Goal: Transaction & Acquisition: Purchase product/service

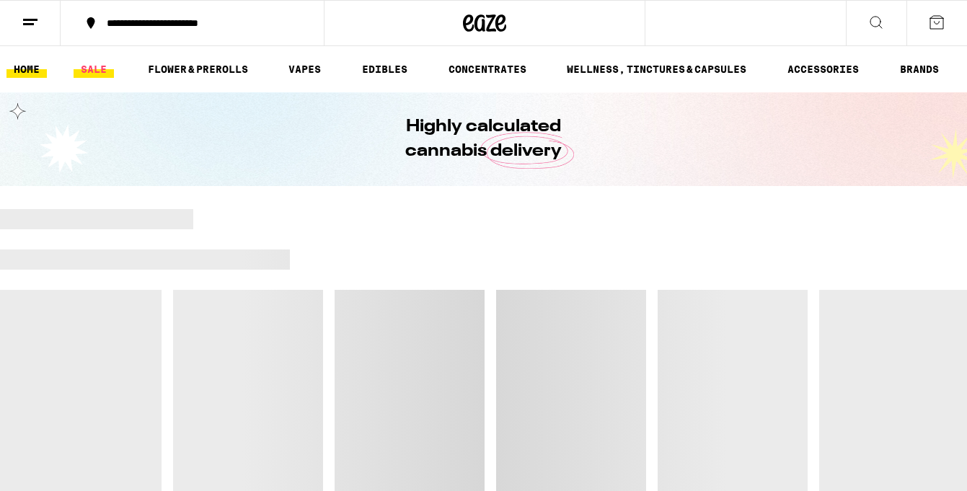
click at [76, 65] on link "SALE" at bounding box center [94, 69] width 40 height 17
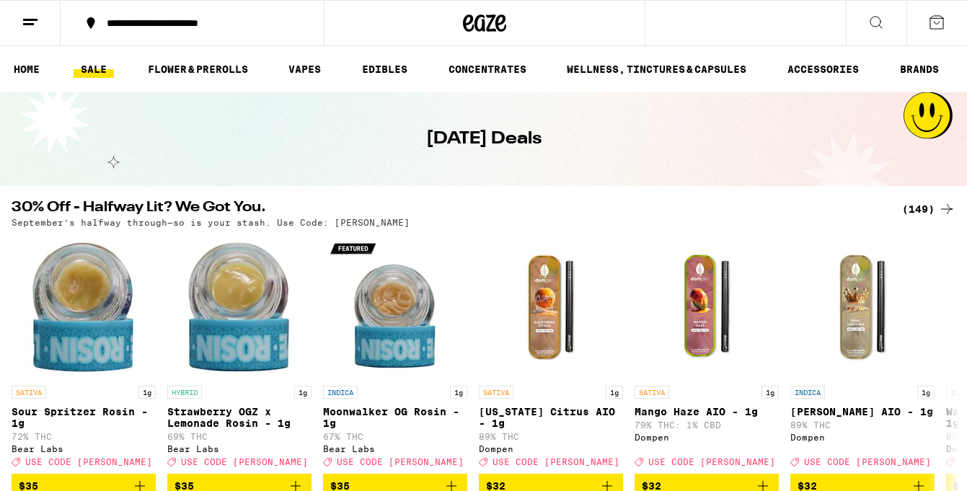
click at [913, 205] on div "(149)" at bounding box center [928, 208] width 53 height 17
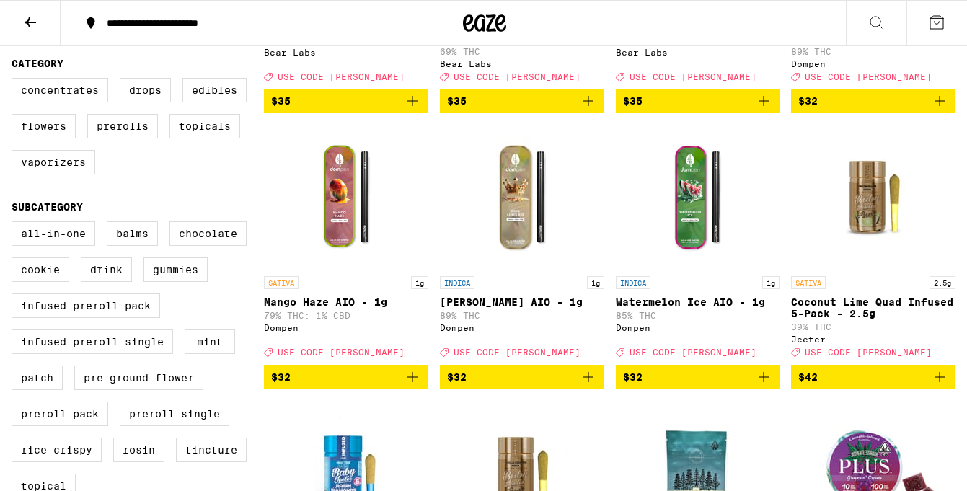
scroll to position [374, 0]
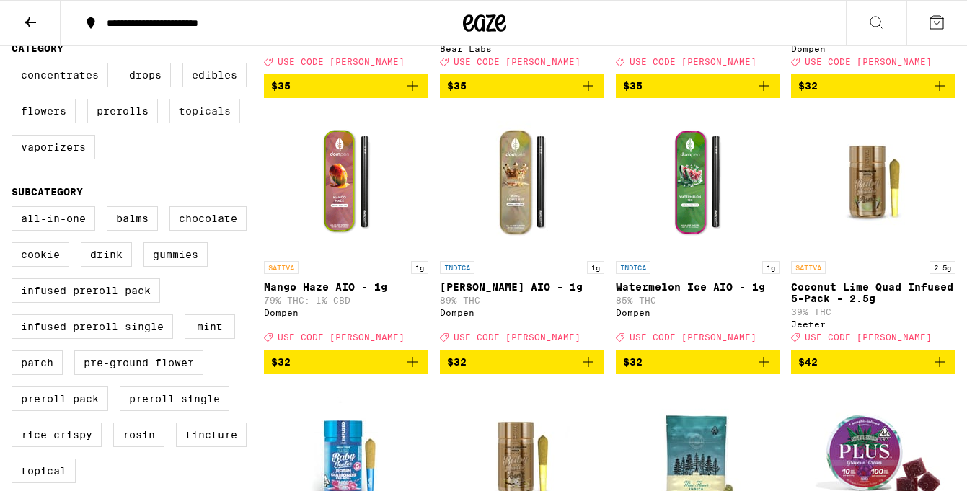
click at [216, 123] on label "Topicals" at bounding box center [204, 111] width 71 height 25
click at [15, 66] on input "Topicals" at bounding box center [14, 65] width 1 height 1
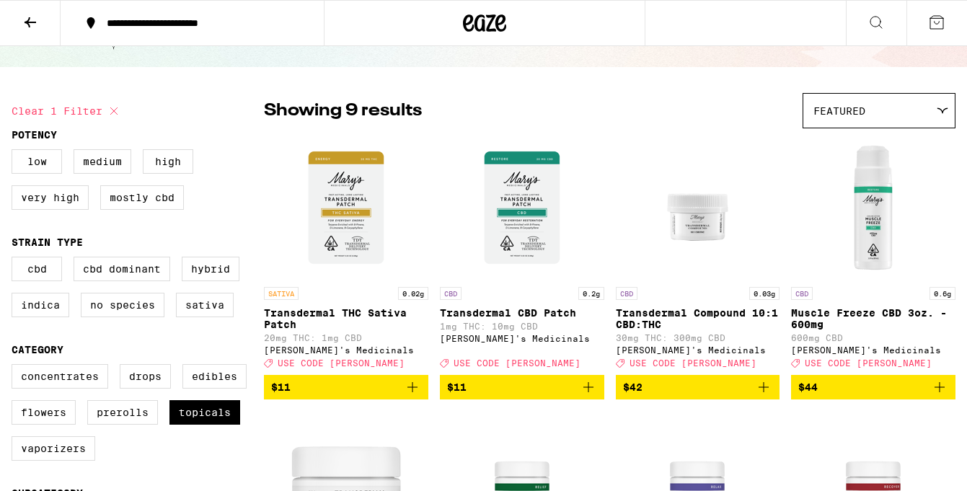
scroll to position [89, 0]
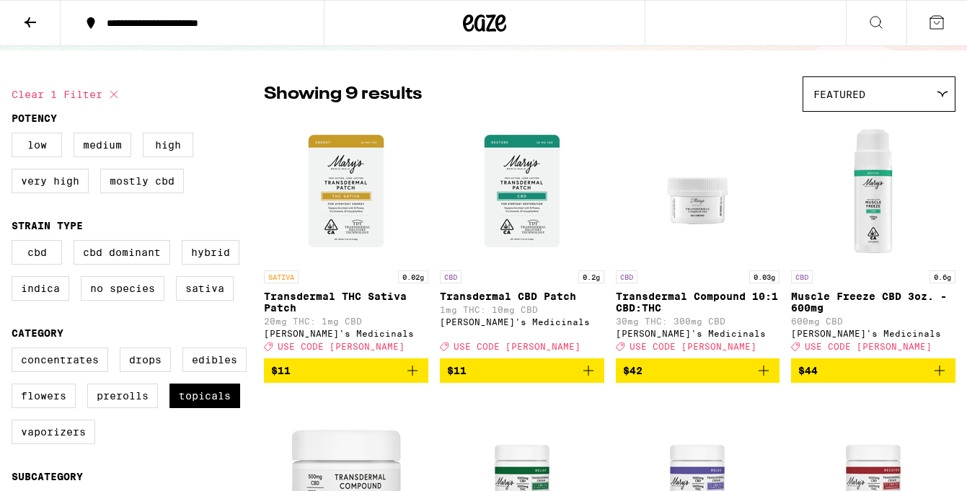
click at [203, 427] on div "Concentrates Drops Edibles Flowers Prerolls Topicals Vaporizers" at bounding box center [138, 402] width 252 height 108
click at [205, 408] on label "Topicals" at bounding box center [204, 396] width 71 height 25
click at [15, 350] on input "Topicals" at bounding box center [14, 350] width 1 height 1
checkbox input "false"
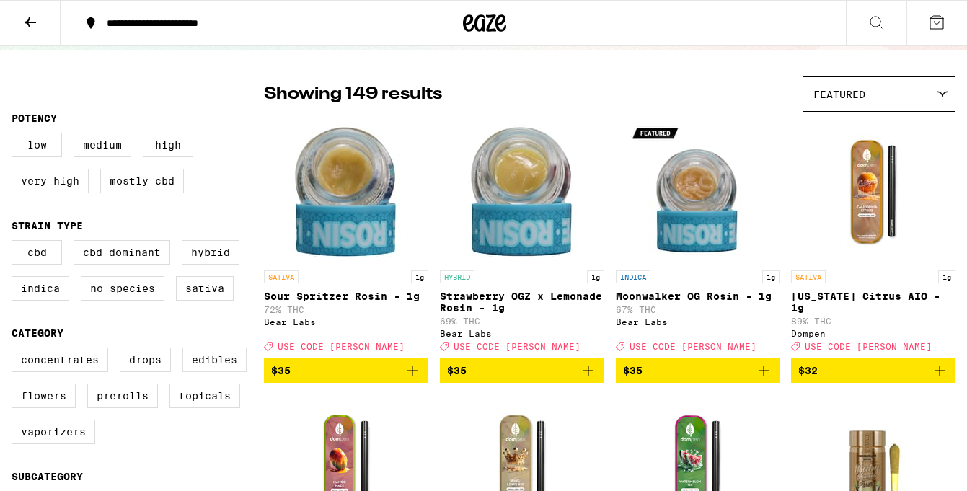
click at [223, 372] on label "Edibles" at bounding box center [214, 360] width 64 height 25
click at [15, 350] on input "Edibles" at bounding box center [14, 350] width 1 height 1
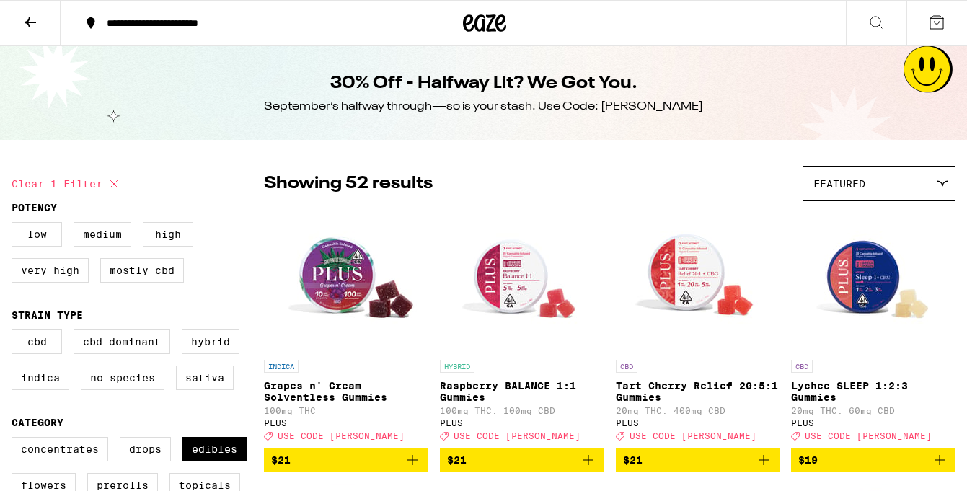
click at [91, 181] on button "Clear 1 filter" at bounding box center [67, 184] width 111 height 36
checkbox input "false"
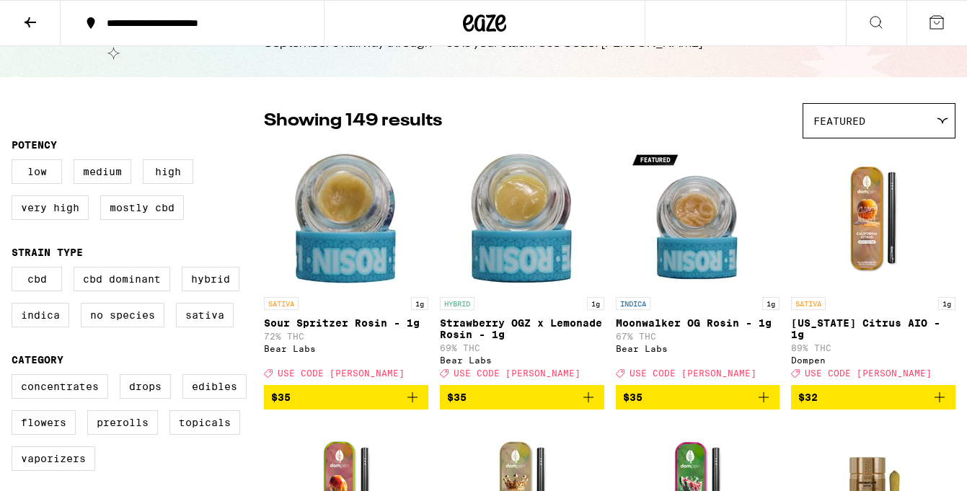
scroll to position [63, 0]
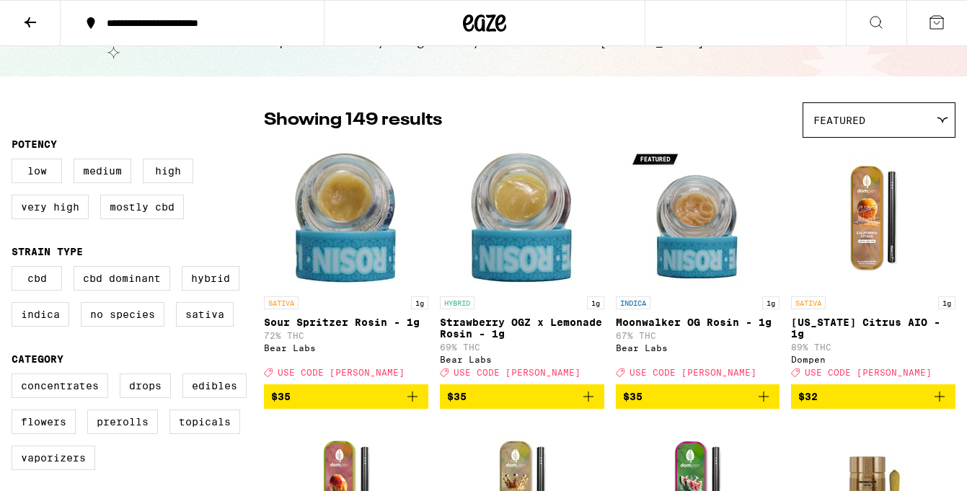
click at [61, 422] on div "Concentrates Drops Edibles Flowers Prerolls Topicals Vaporizers" at bounding box center [138, 427] width 252 height 108
click at [61, 434] on label "Flowers" at bounding box center [44, 422] width 64 height 25
click at [15, 376] on input "Flowers" at bounding box center [14, 376] width 1 height 1
checkbox input "true"
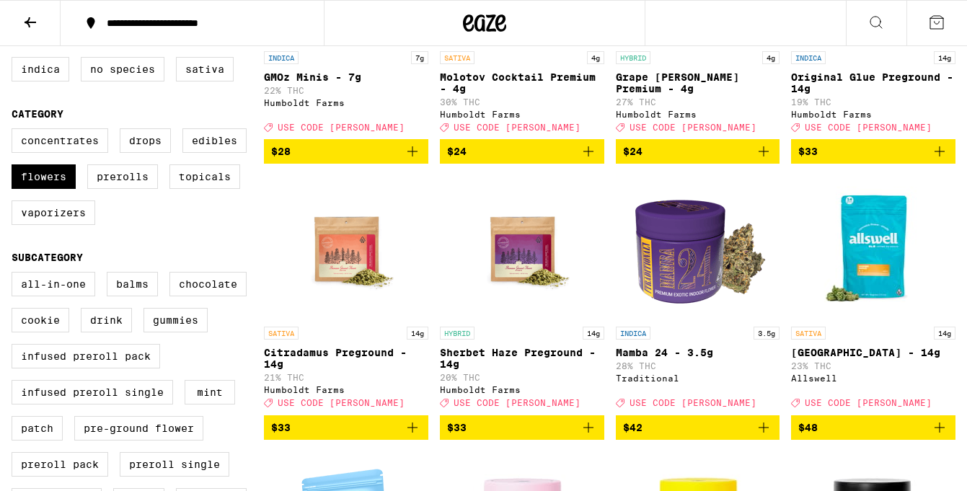
scroll to position [306, 0]
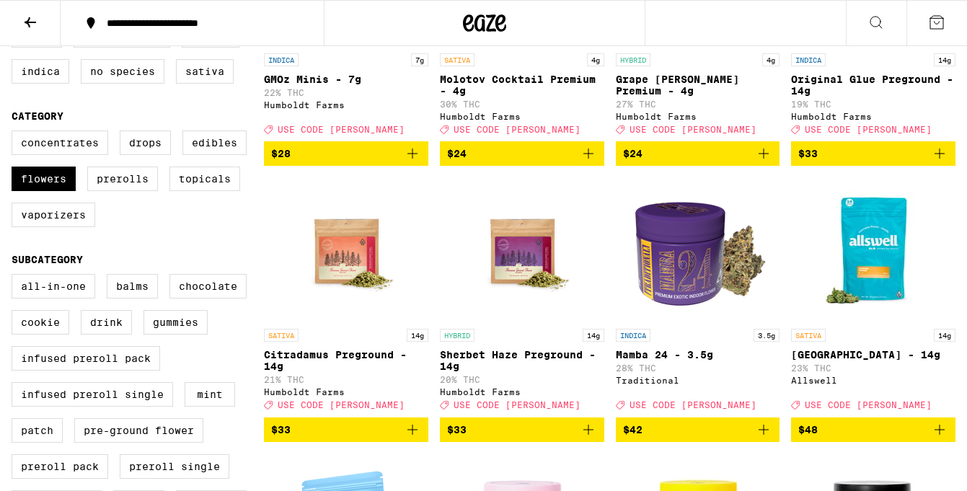
click at [949, 442] on button "$48" at bounding box center [873, 429] width 164 height 25
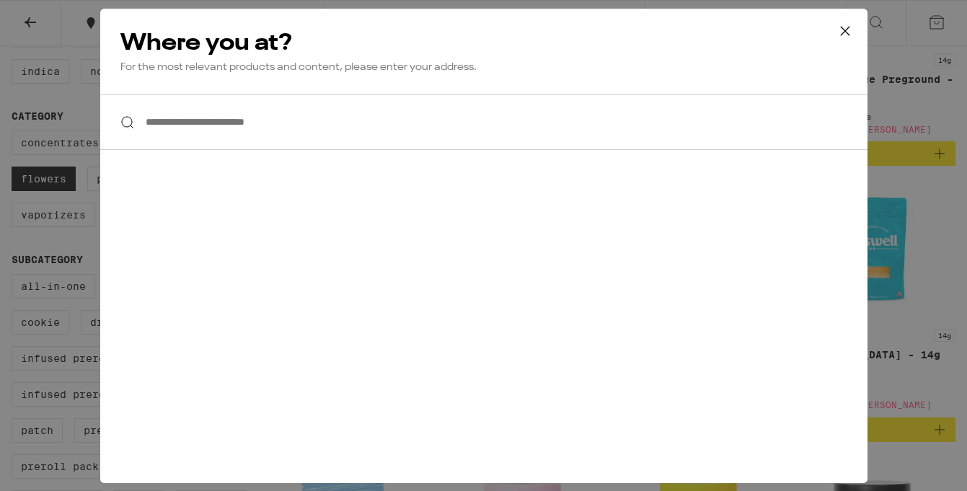
click at [594, 118] on input "**********" at bounding box center [483, 122] width 767 height 56
click at [262, 117] on input "**********" at bounding box center [483, 122] width 767 height 56
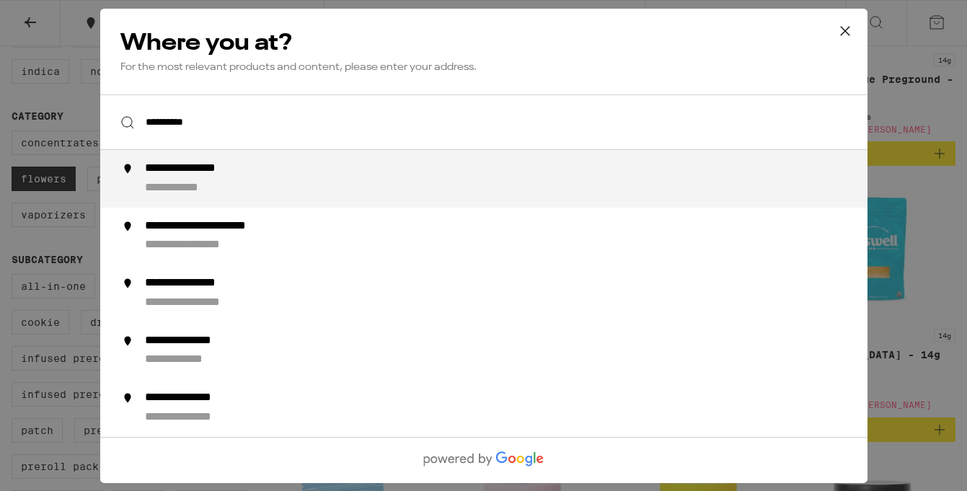
click at [246, 190] on div "**********" at bounding box center [511, 178] width 735 height 35
type input "**********"
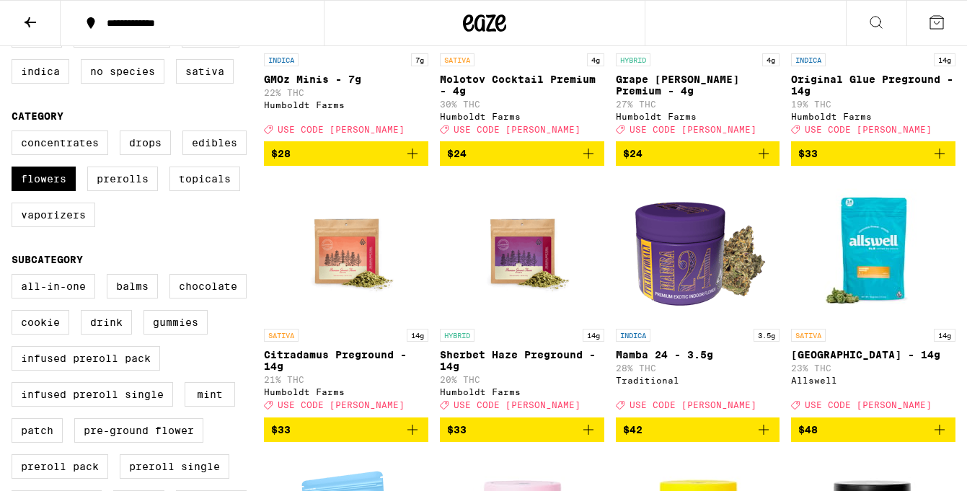
click at [944, 438] on icon "Add to bag" at bounding box center [939, 429] width 17 height 17
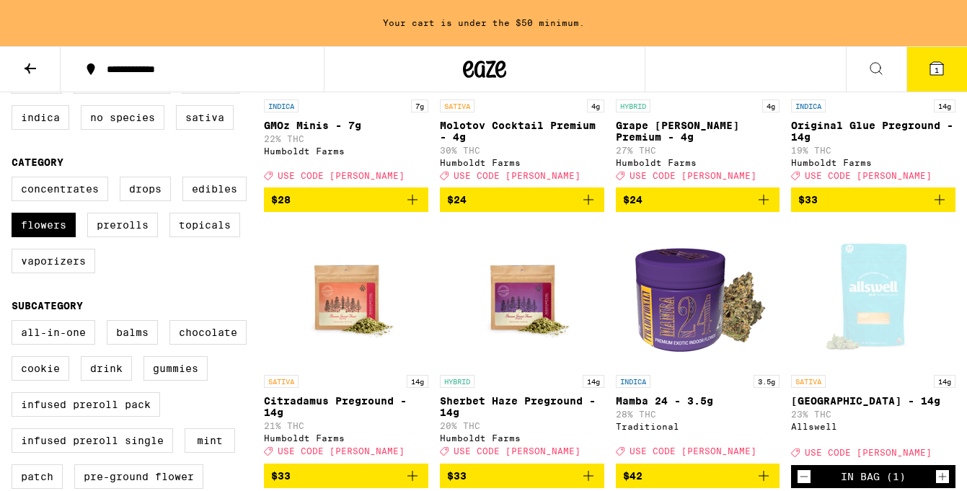
scroll to position [353, 0]
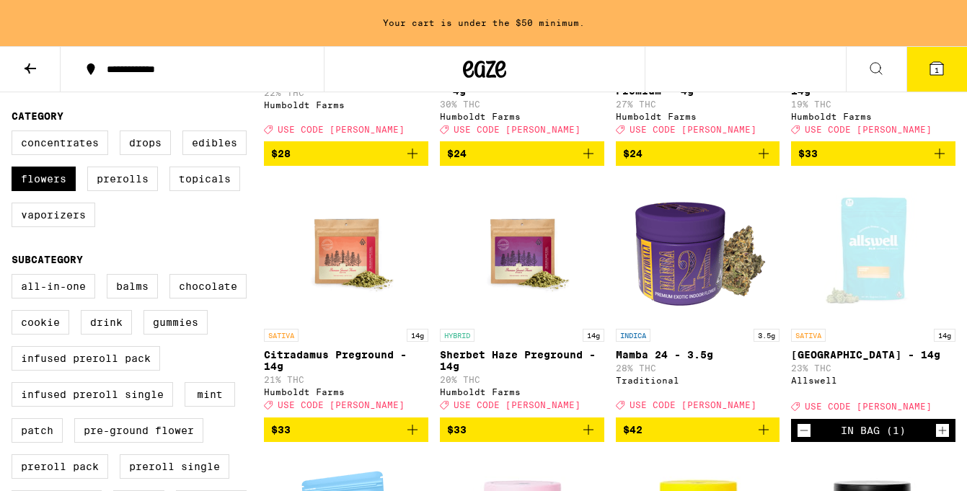
click at [943, 439] on icon "Increment" at bounding box center [942, 430] width 13 height 17
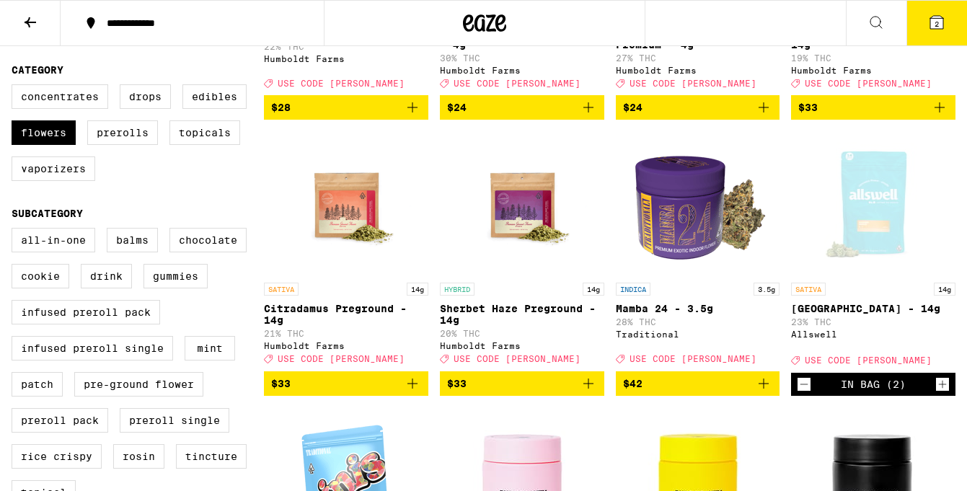
scroll to position [306, 0]
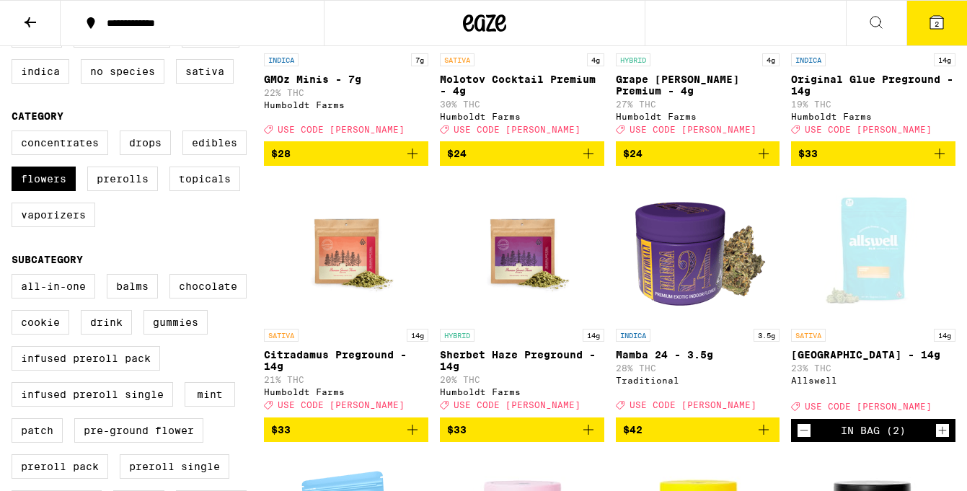
click at [937, 22] on span "2" at bounding box center [936, 23] width 4 height 9
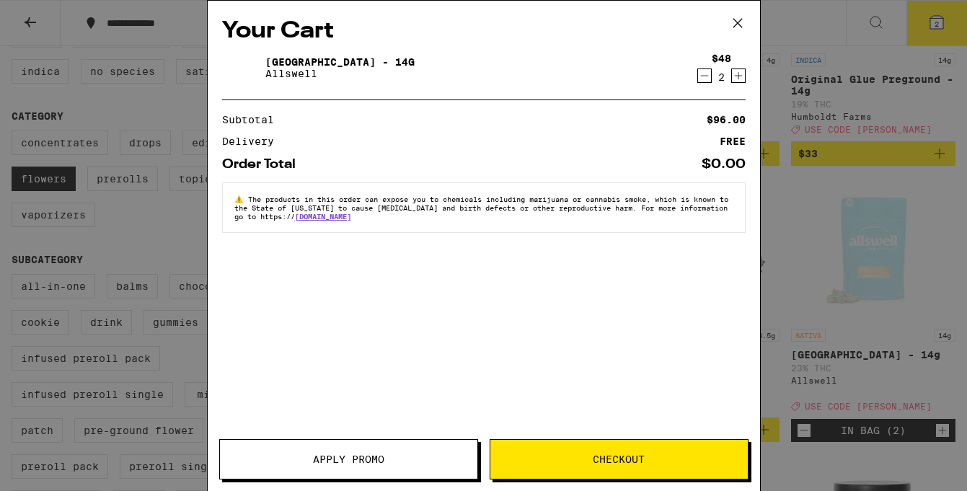
click at [738, 15] on icon at bounding box center [738, 23] width 22 height 22
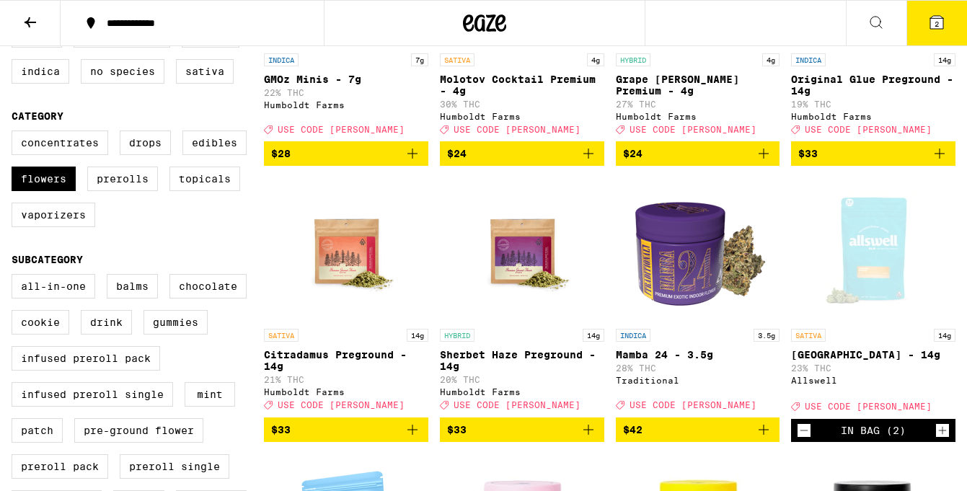
click at [60, 18] on button at bounding box center [30, 23] width 61 height 45
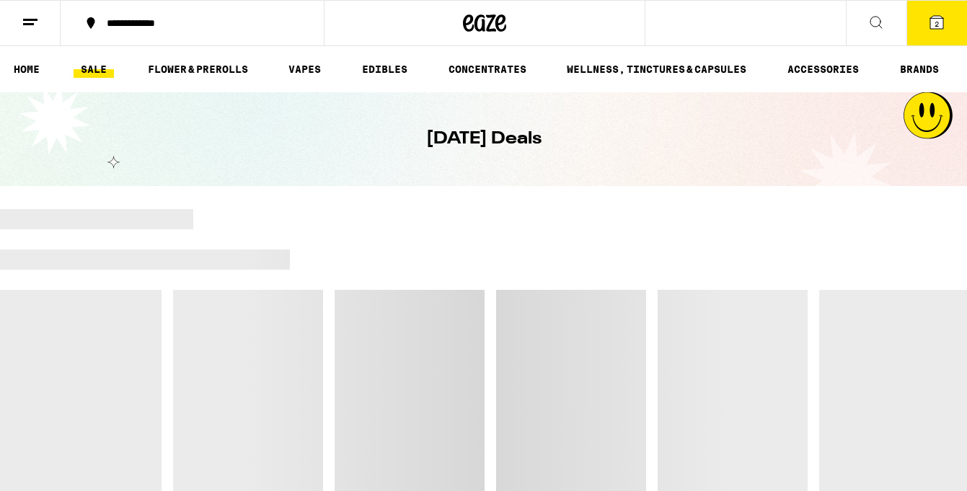
click at [32, 28] on icon at bounding box center [30, 22] width 17 height 17
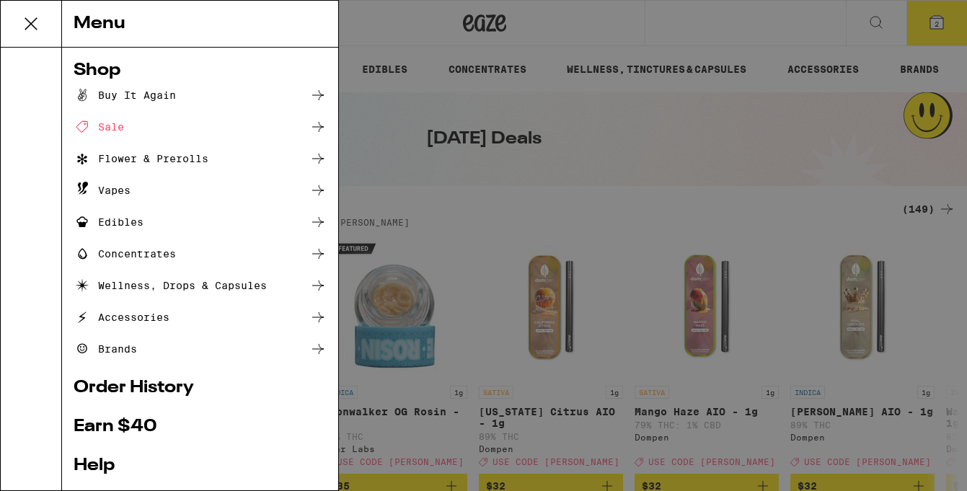
click at [42, 29] on icon at bounding box center [31, 23] width 29 height 29
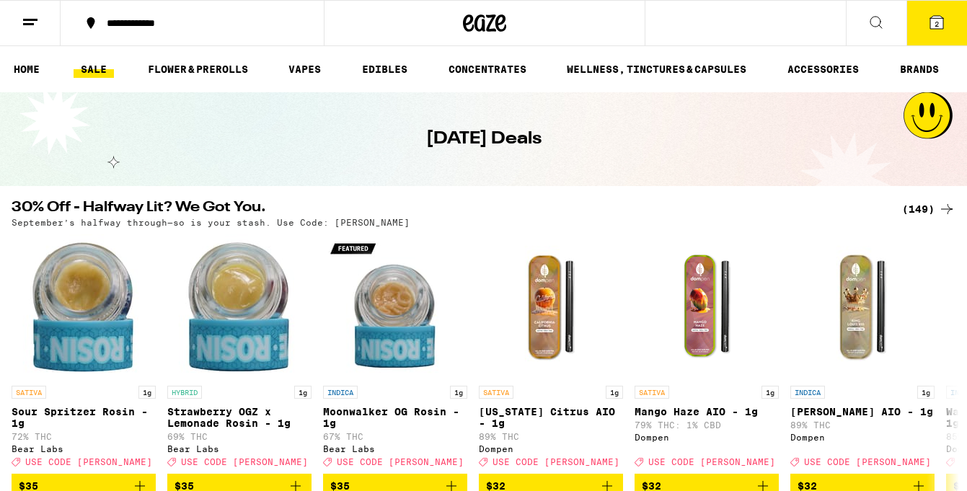
click at [944, 22] on icon at bounding box center [936, 22] width 17 height 17
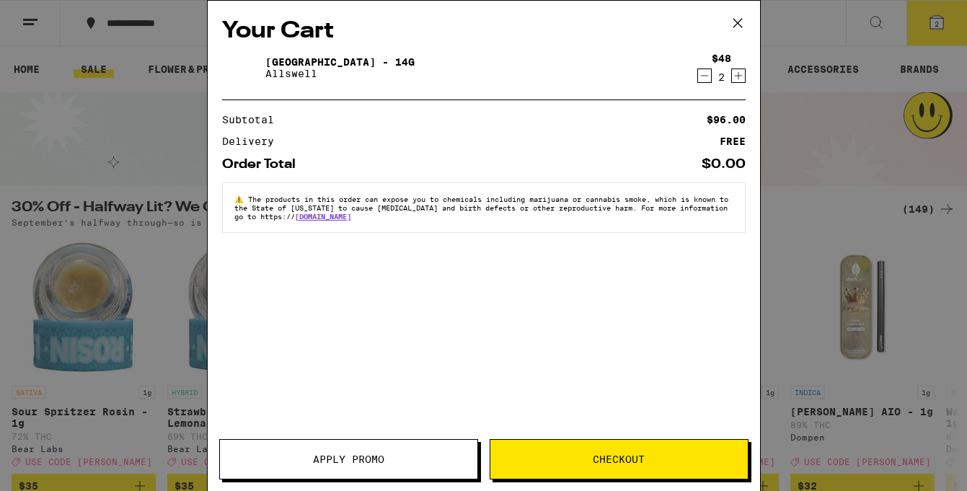
click at [744, 14] on icon at bounding box center [738, 23] width 22 height 22
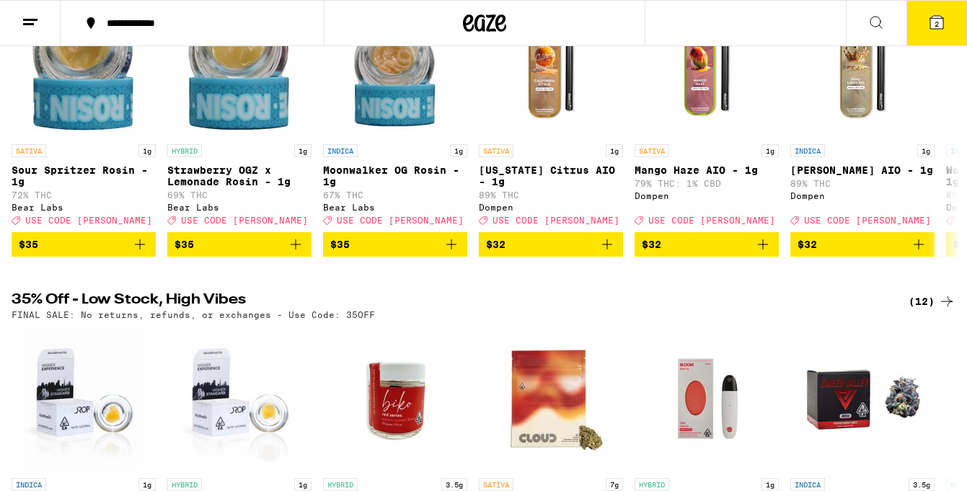
scroll to position [22, 0]
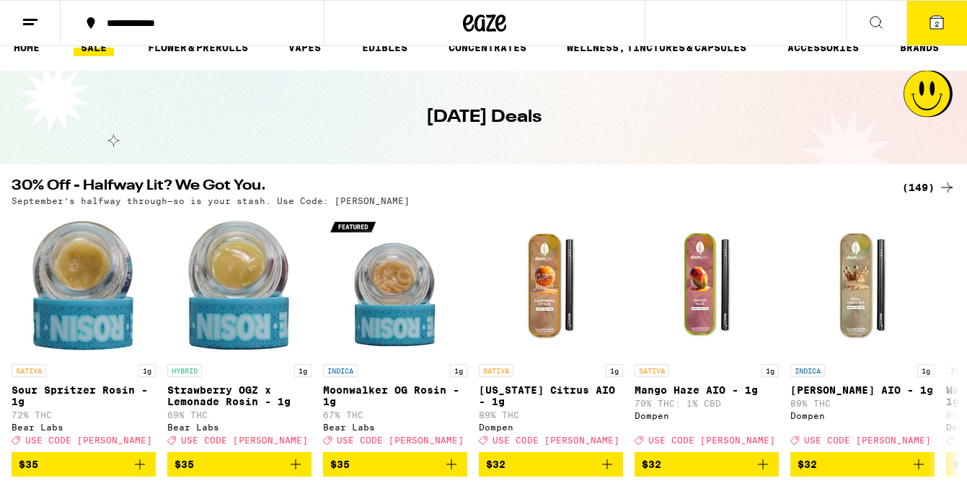
click at [20, 42] on button at bounding box center [30, 23] width 61 height 45
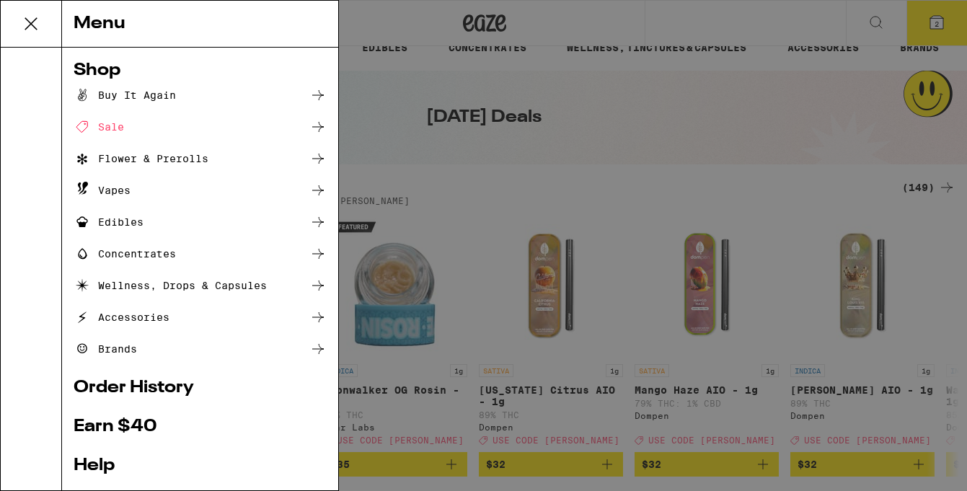
click at [22, 42] on button at bounding box center [31, 24] width 61 height 47
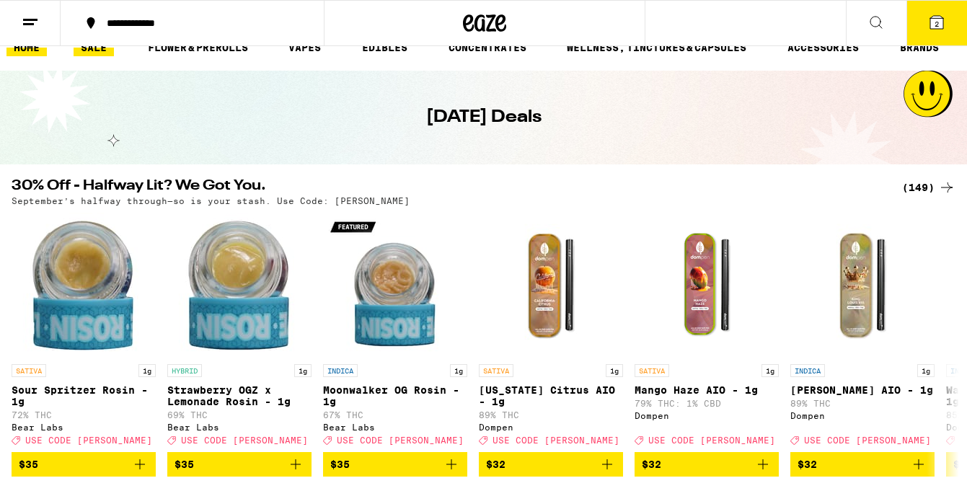
click at [25, 52] on link "HOME" at bounding box center [26, 47] width 40 height 17
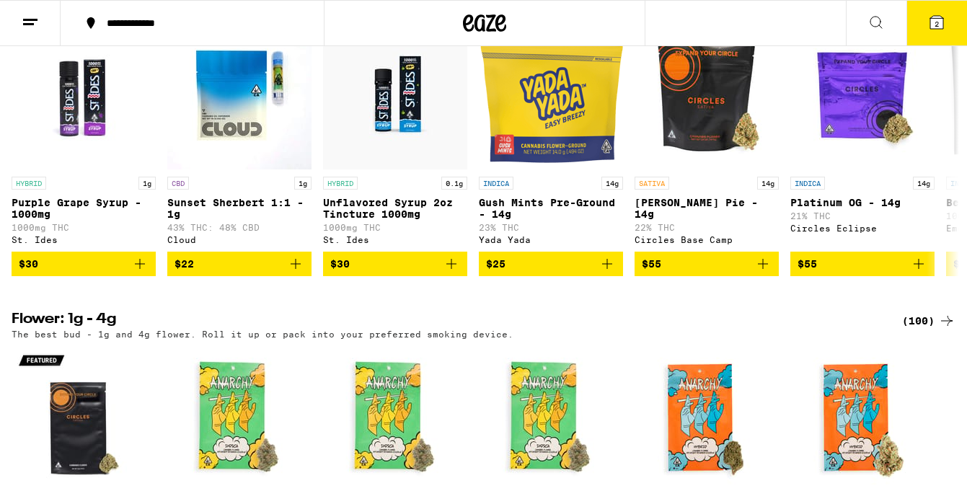
scroll to position [1556, 0]
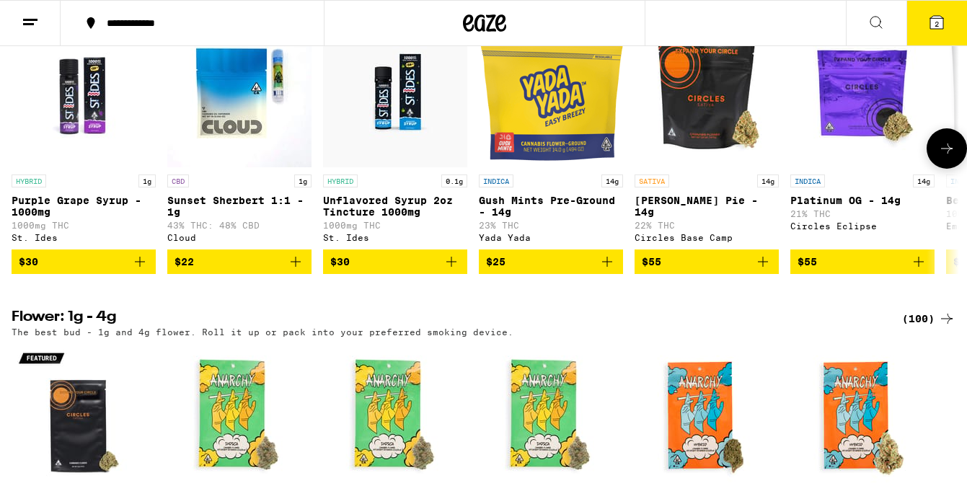
click at [453, 270] on icon "Add to bag" at bounding box center [451, 261] width 17 height 17
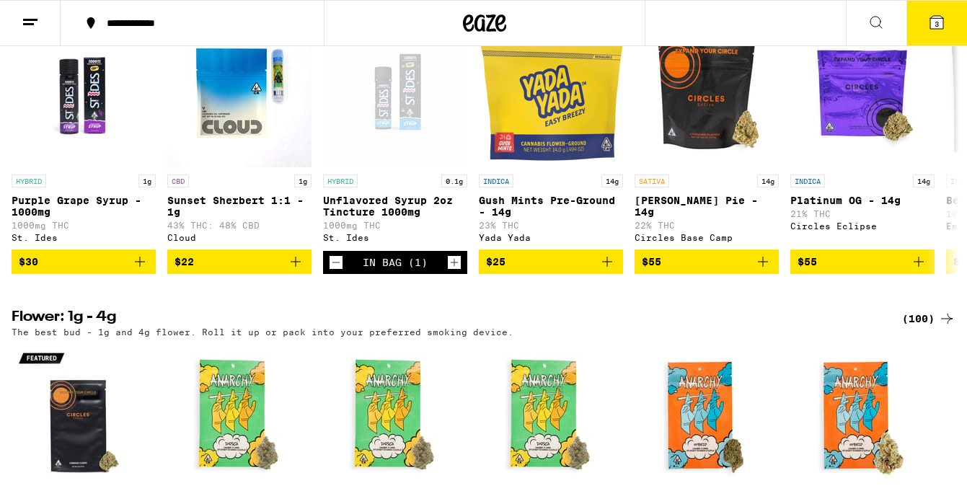
click at [922, 6] on button "3" at bounding box center [936, 23] width 61 height 45
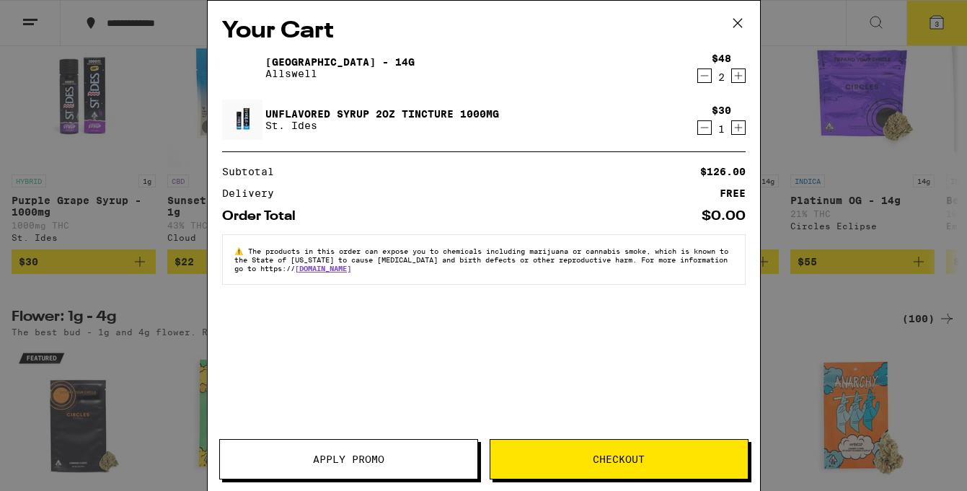
click at [734, 22] on icon at bounding box center [738, 23] width 22 height 22
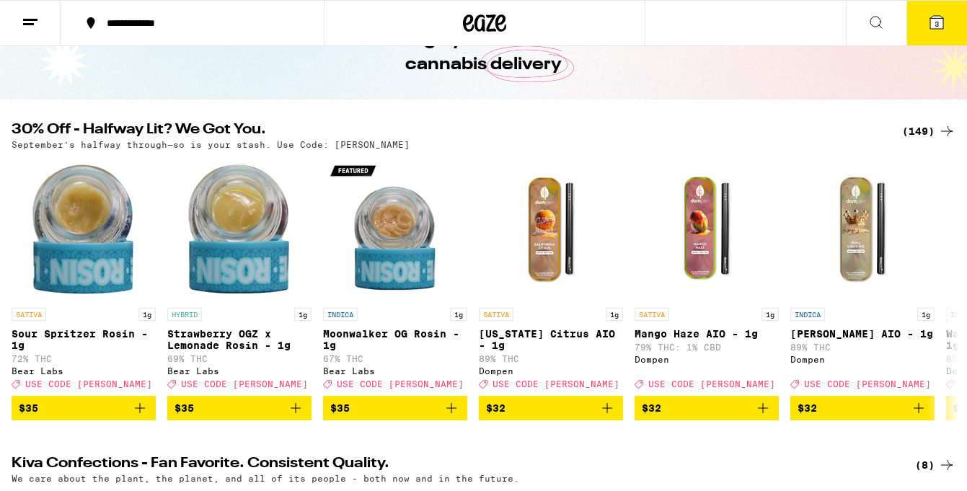
scroll to position [0, 0]
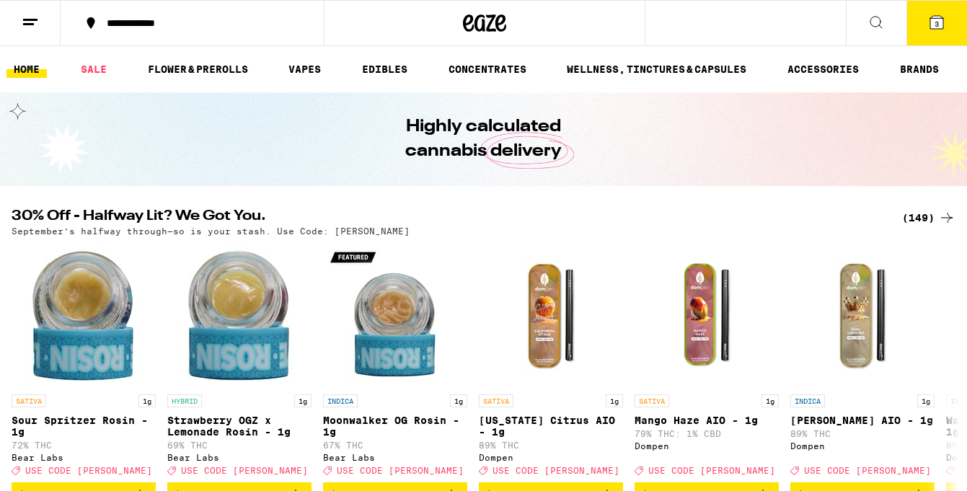
click at [944, 12] on button "3" at bounding box center [936, 23] width 61 height 45
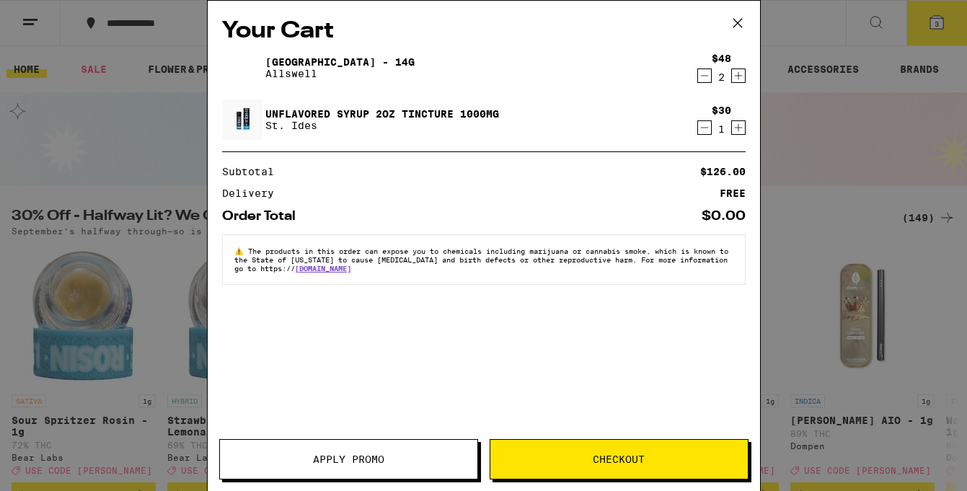
click at [347, 460] on span "Apply Promo" at bounding box center [348, 459] width 71 height 10
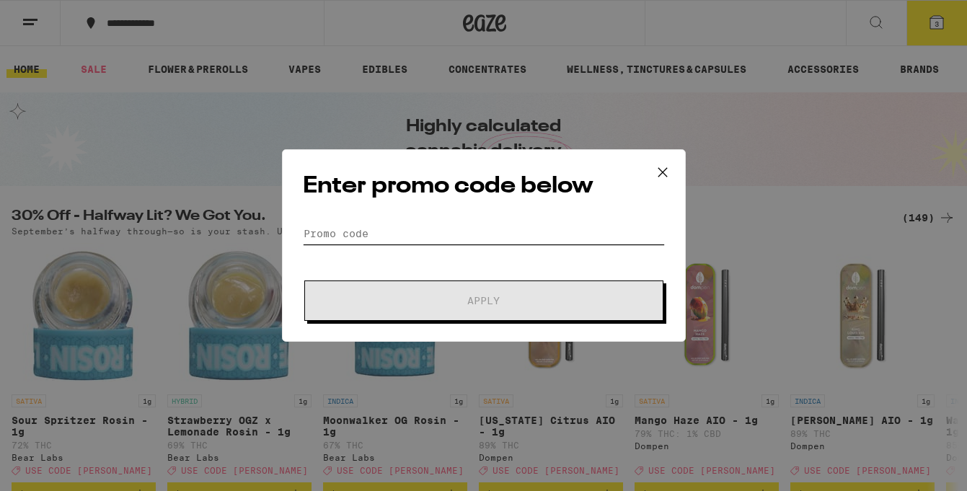
click at [475, 234] on input "Promo Code" at bounding box center [484, 234] width 362 height 22
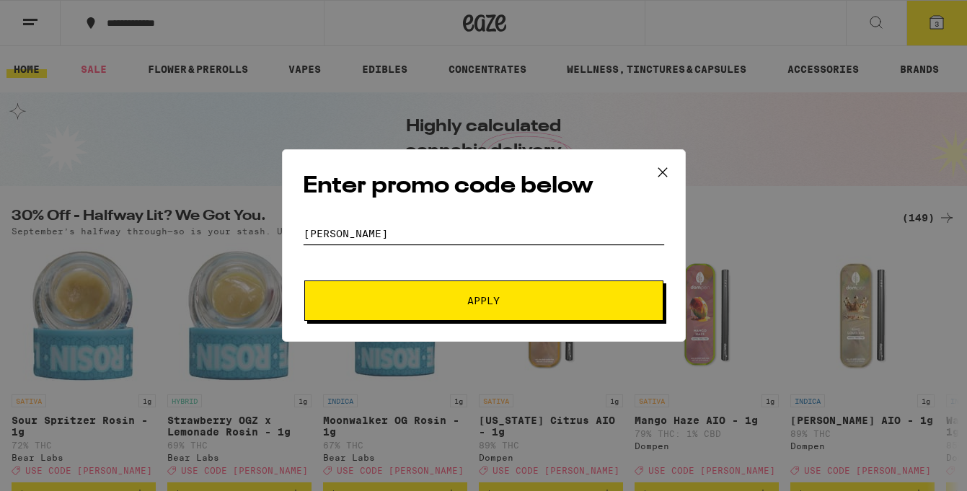
type input "[PERSON_NAME]"
click at [304, 280] on button "Apply" at bounding box center [483, 300] width 359 height 40
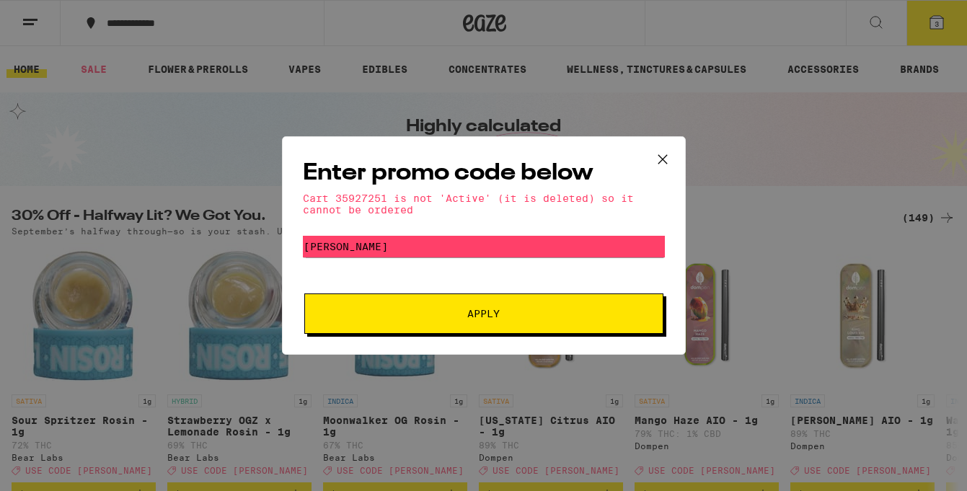
click at [469, 322] on button "Apply" at bounding box center [483, 313] width 359 height 40
click at [677, 141] on button at bounding box center [662, 160] width 45 height 46
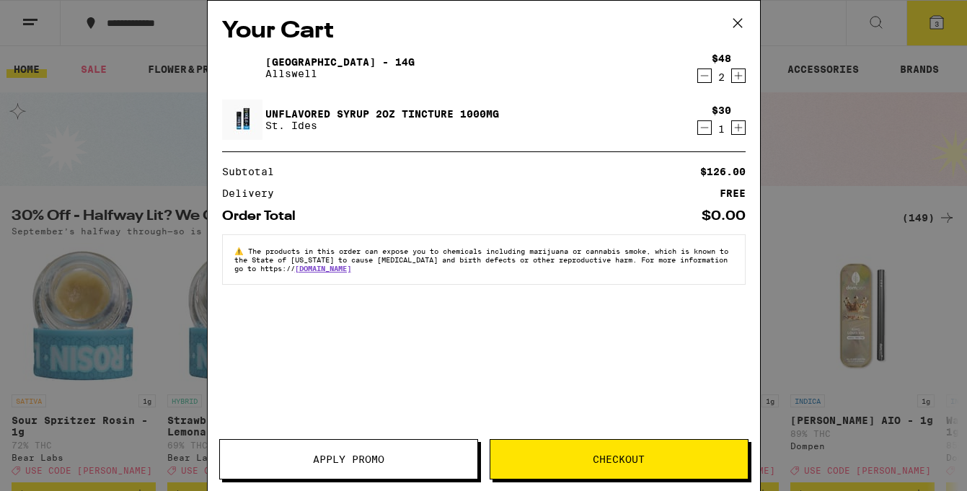
click at [750, 23] on button at bounding box center [737, 24] width 45 height 46
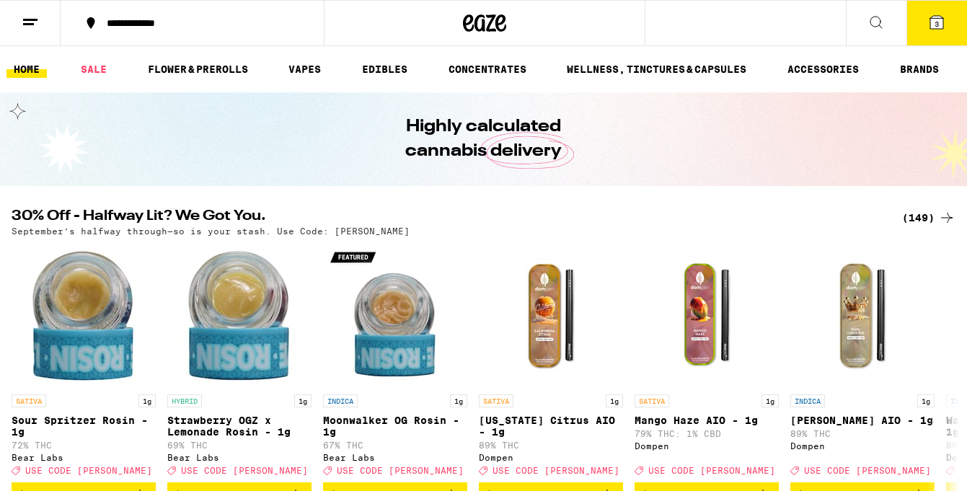
click at [936, 25] on span "3" at bounding box center [936, 23] width 4 height 9
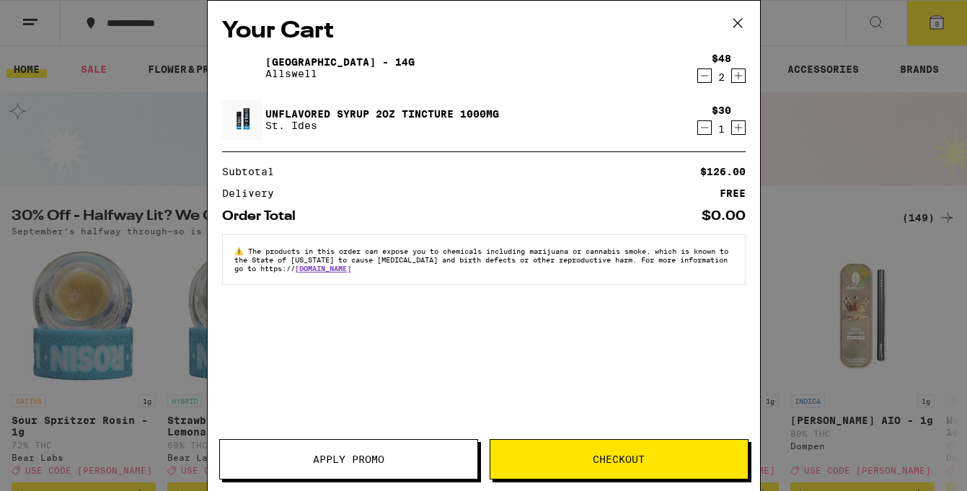
click at [739, 17] on icon at bounding box center [738, 23] width 22 height 22
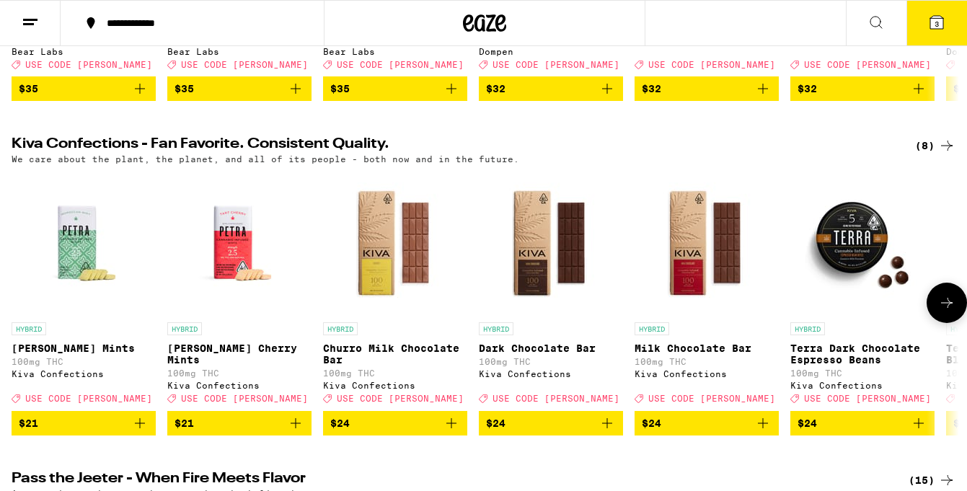
scroll to position [126, 0]
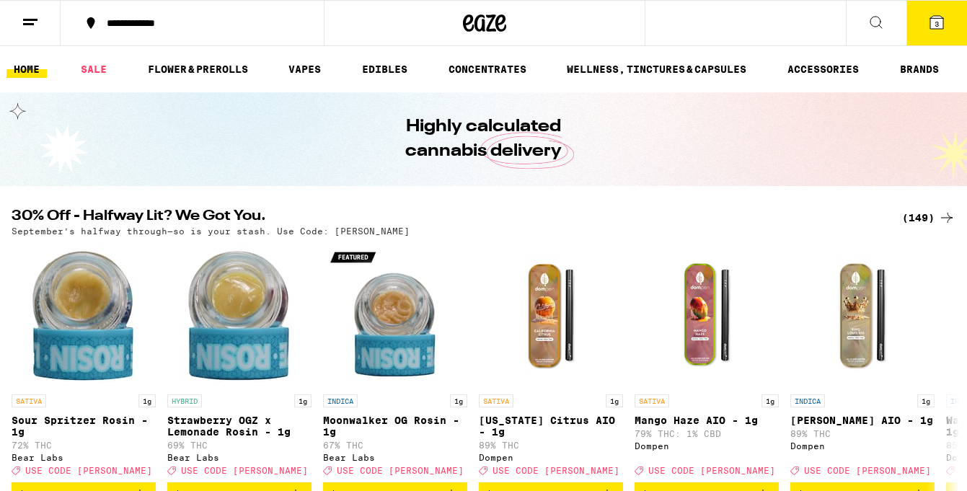
click at [922, 30] on button "3" at bounding box center [936, 23] width 61 height 45
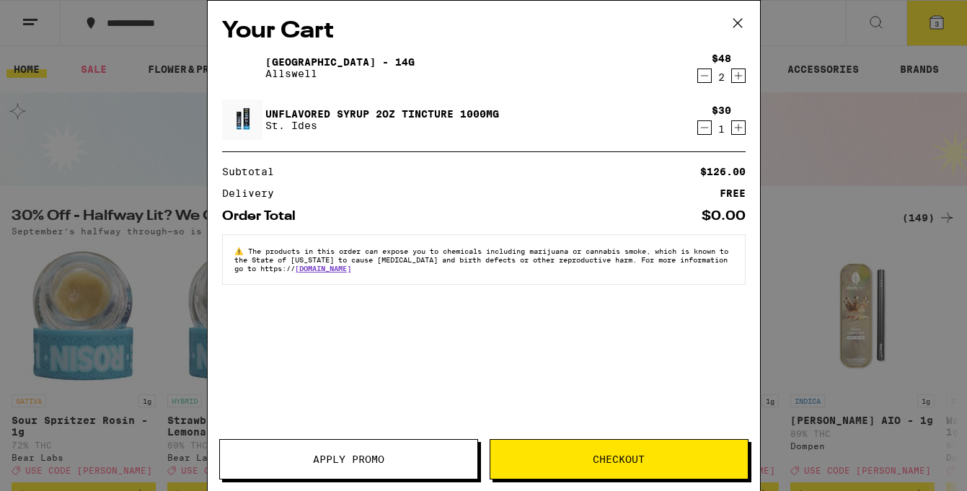
click at [410, 460] on span "Apply Promo" at bounding box center [348, 459] width 257 height 10
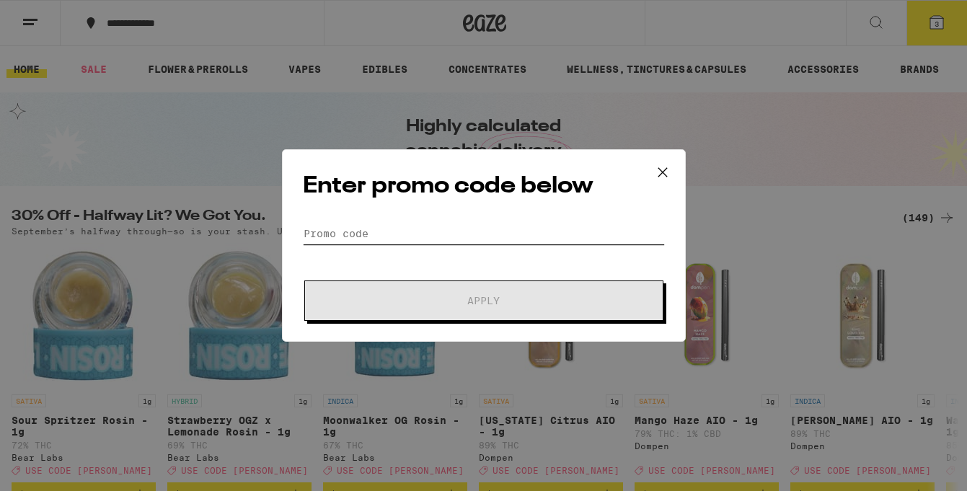
click at [511, 225] on input "Promo Code" at bounding box center [484, 234] width 362 height 22
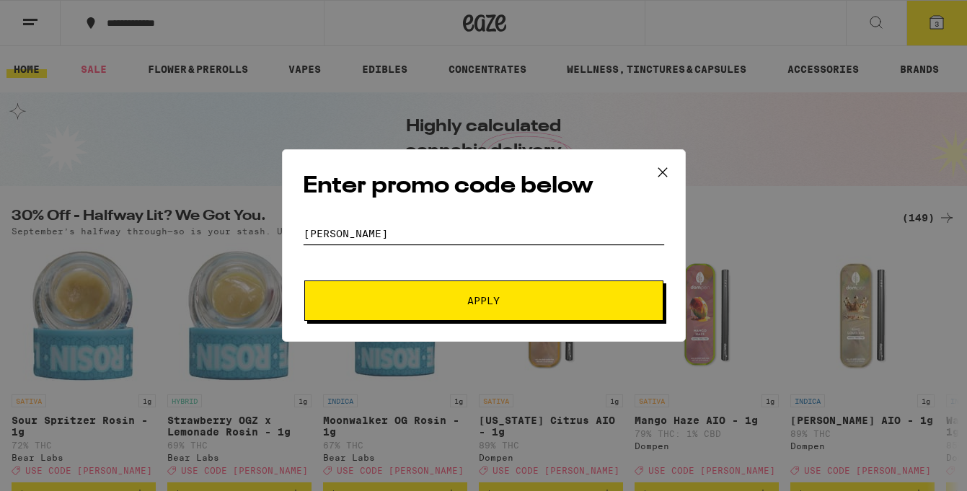
type input "[PERSON_NAME]"
click at [304, 280] on button "Apply" at bounding box center [483, 300] width 359 height 40
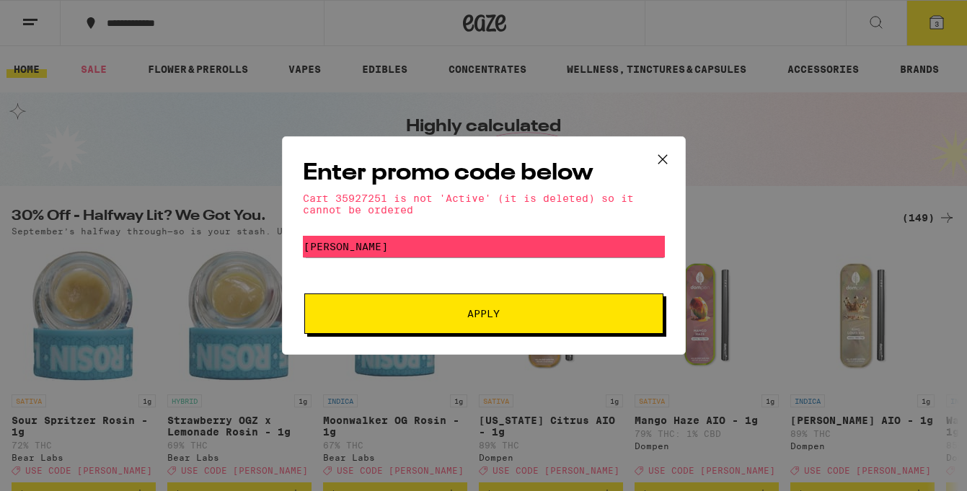
click at [665, 163] on icon at bounding box center [663, 160] width 22 height 22
